Goal: Transaction & Acquisition: Book appointment/travel/reservation

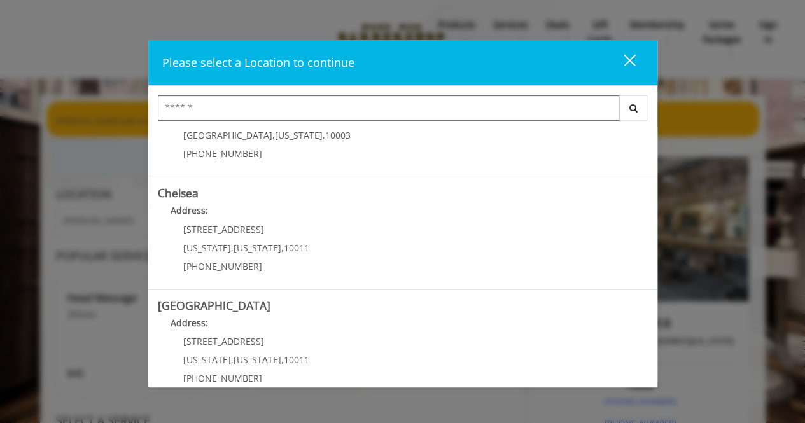
scroll to position [108, 0]
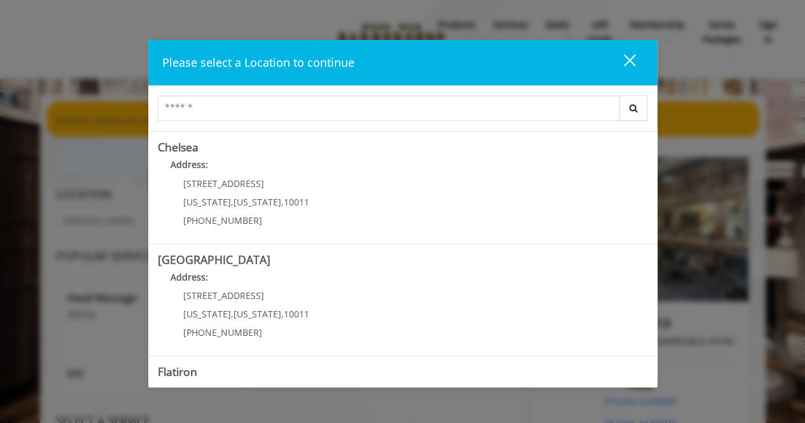
click at [438, 290] on Street "Address:" at bounding box center [403, 280] width 490 height 20
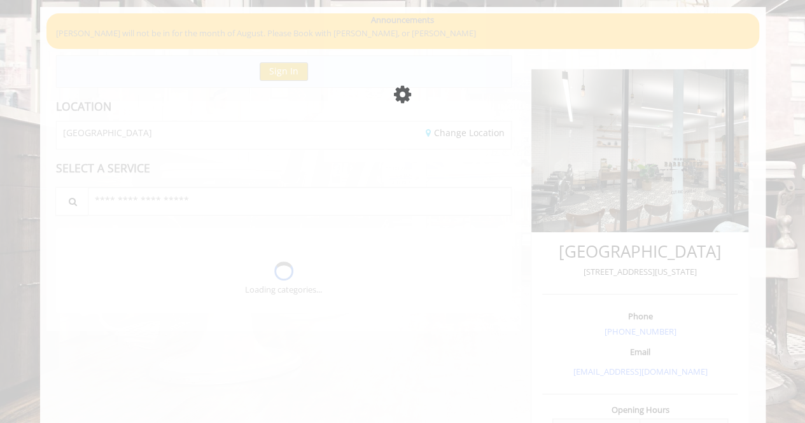
scroll to position [88, 0]
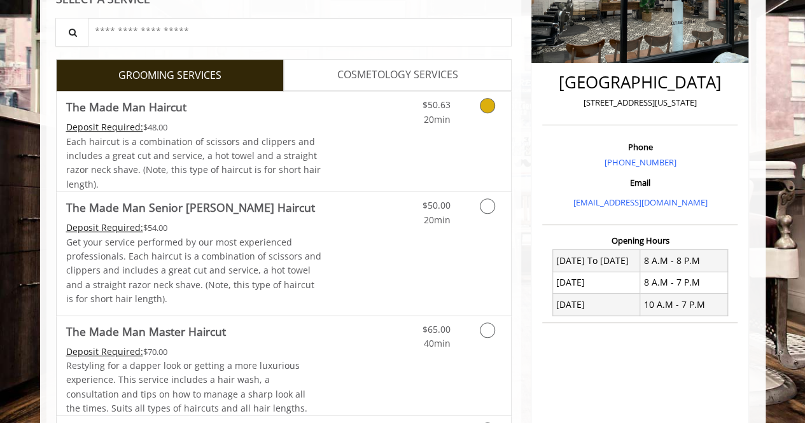
click at [482, 179] on div "$50.63 20min" at bounding box center [454, 142] width 114 height 100
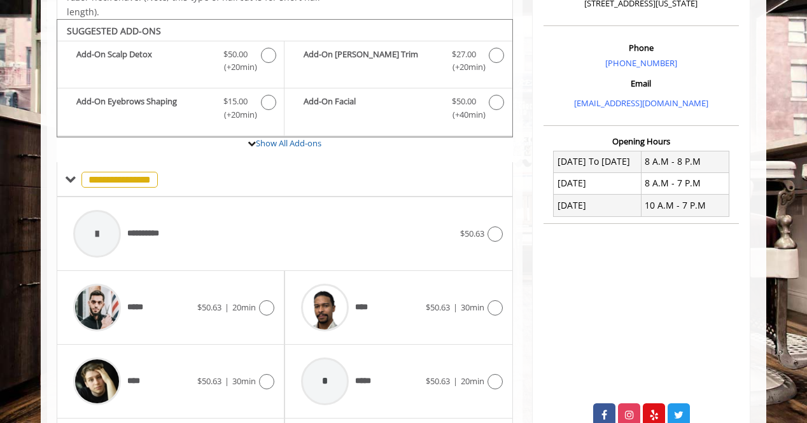
scroll to position [374, 0]
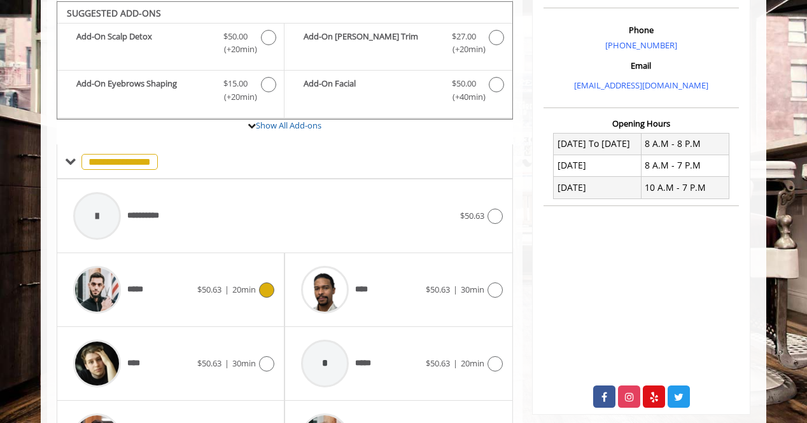
click at [232, 284] on span "20min" at bounding box center [244, 289] width 24 height 11
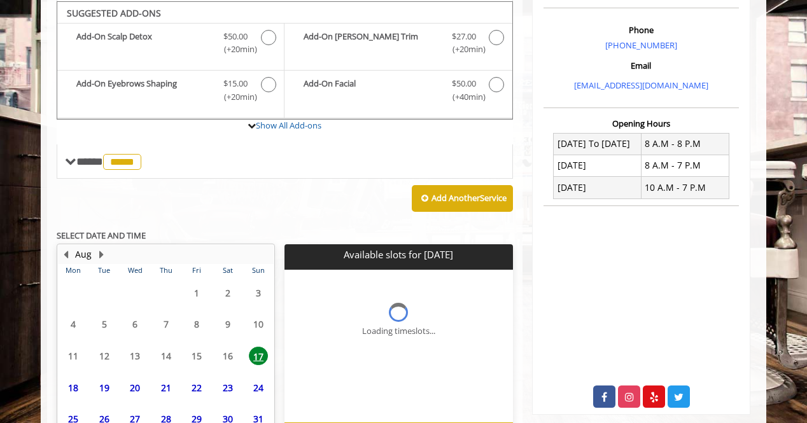
scroll to position [453, 0]
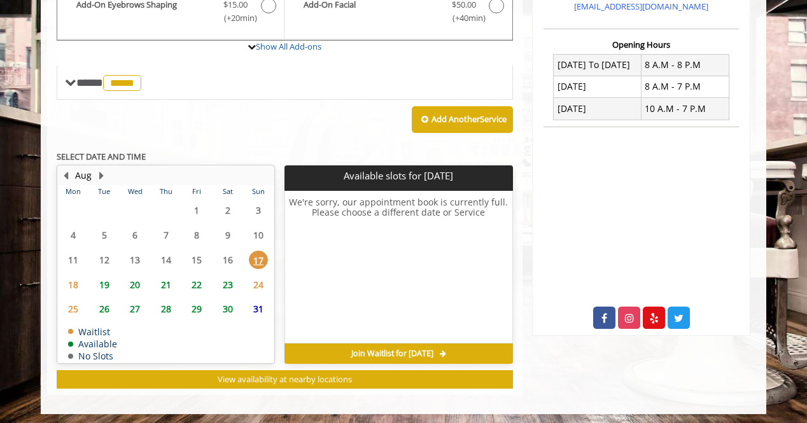
click at [67, 281] on span "18" at bounding box center [73, 285] width 19 height 18
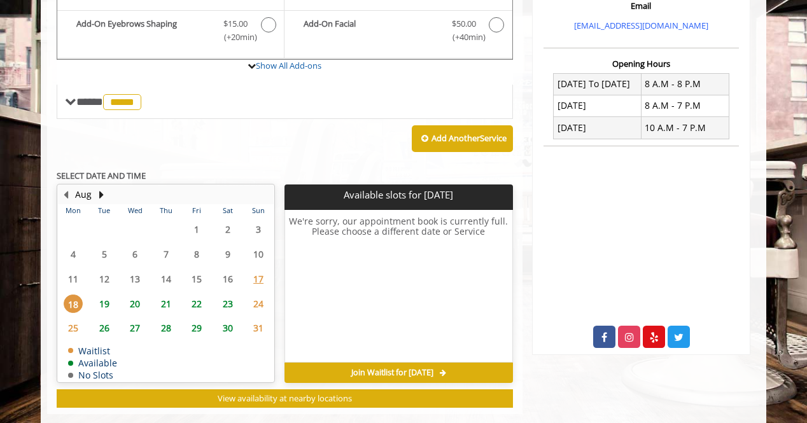
scroll to position [434, 0]
click at [193, 300] on span "22" at bounding box center [196, 304] width 19 height 18
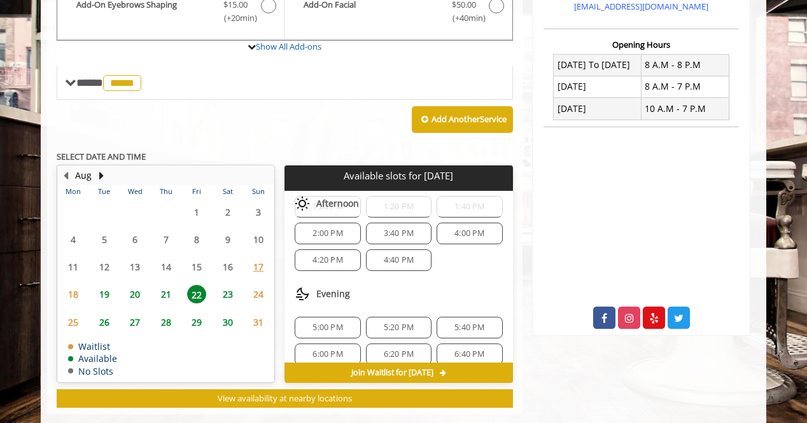
scroll to position [212, 0]
